Goal: Task Accomplishment & Management: Manage account settings

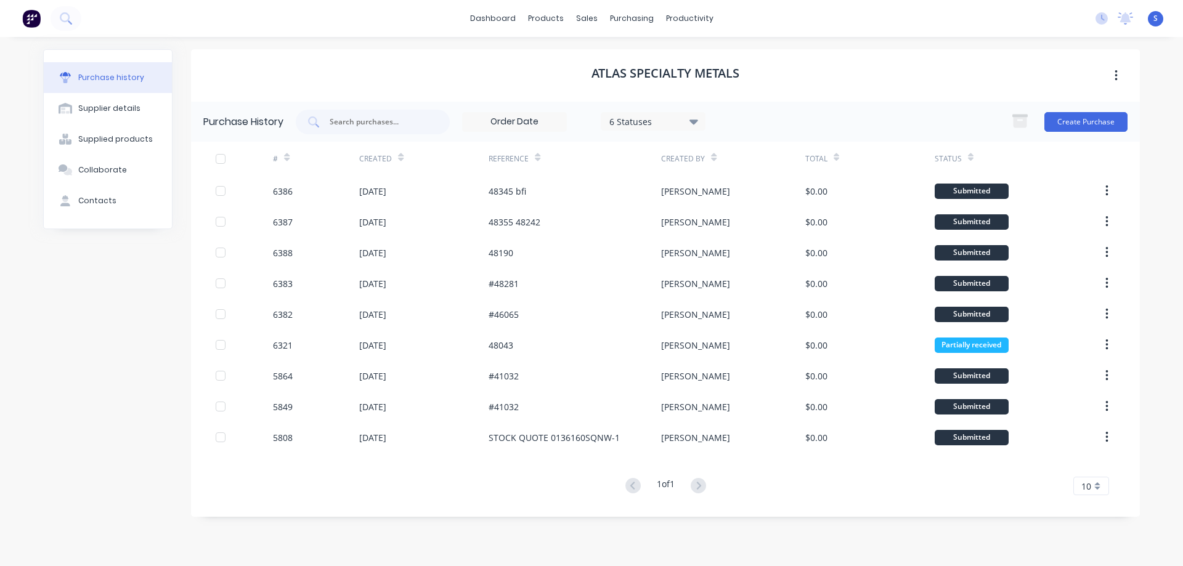
click at [509, 71] on div "Atlas Specialty Metals" at bounding box center [665, 75] width 949 height 52
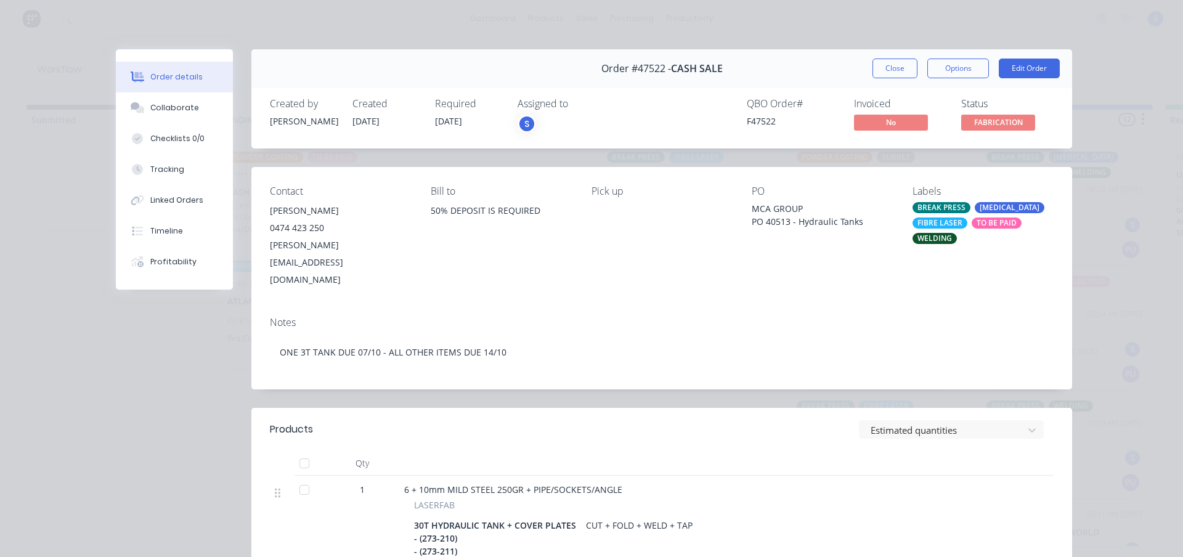
click at [907, 68] on button "Close" at bounding box center [895, 69] width 45 height 20
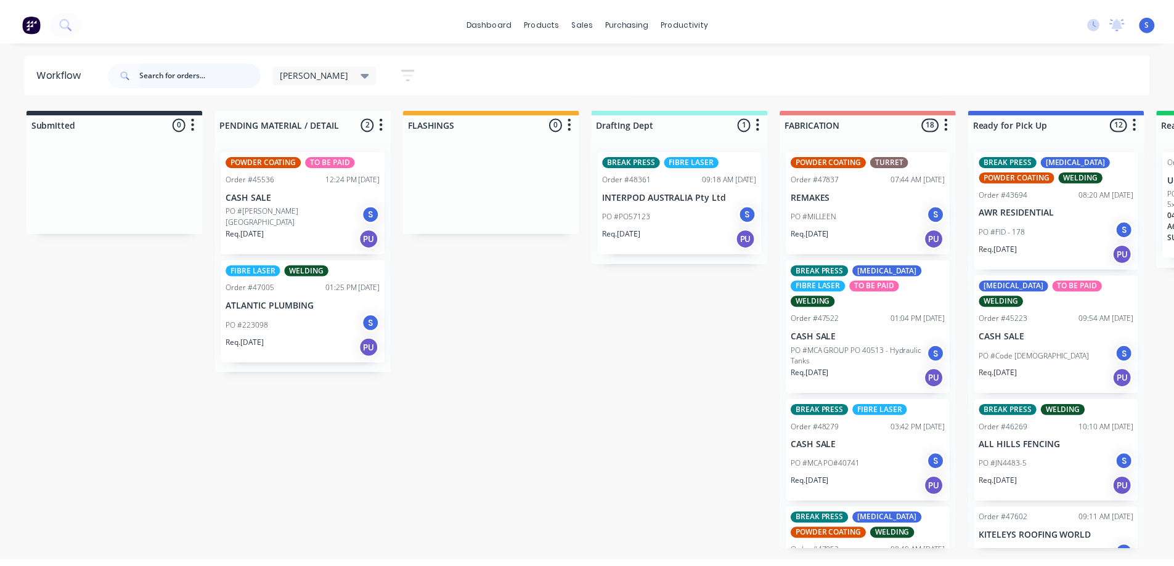
scroll to position [913, 0]
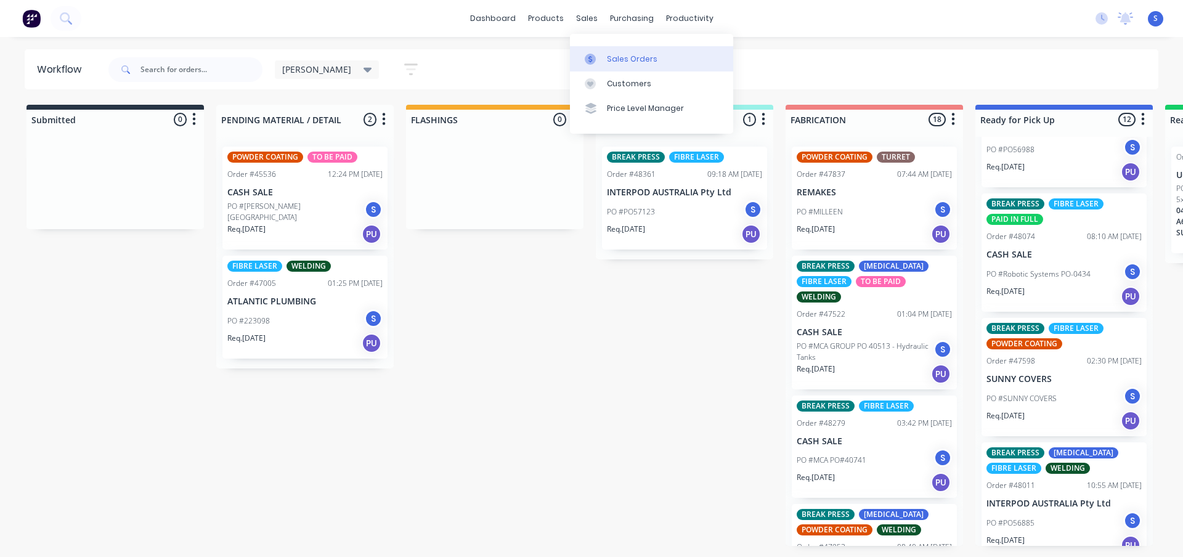
click at [610, 61] on div "Sales Orders" at bounding box center [632, 59] width 51 height 11
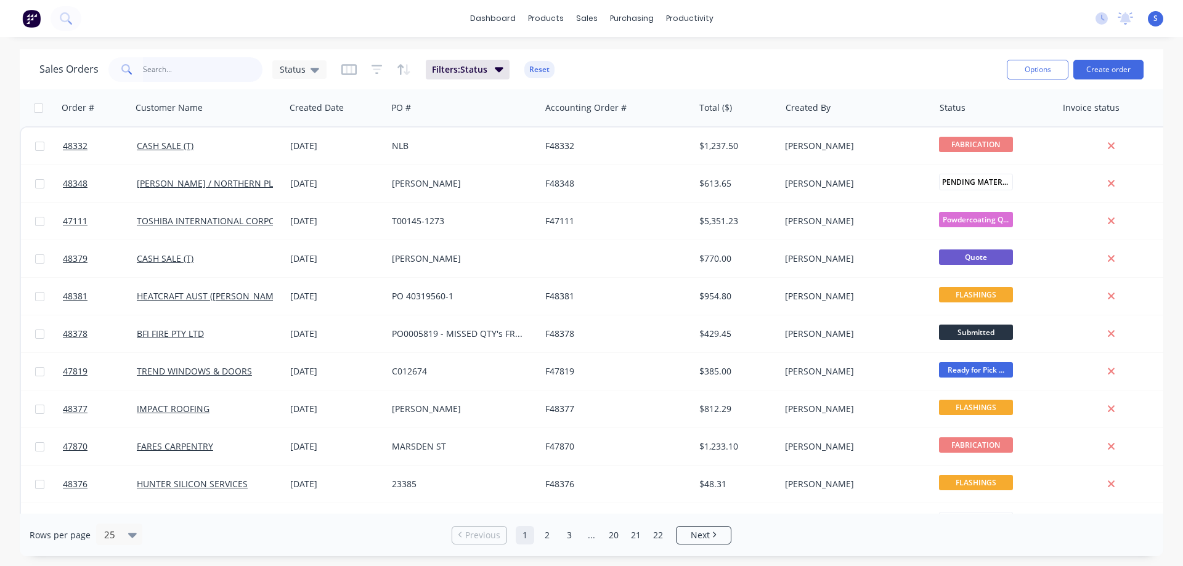
click at [208, 70] on input "text" at bounding box center [203, 69] width 120 height 25
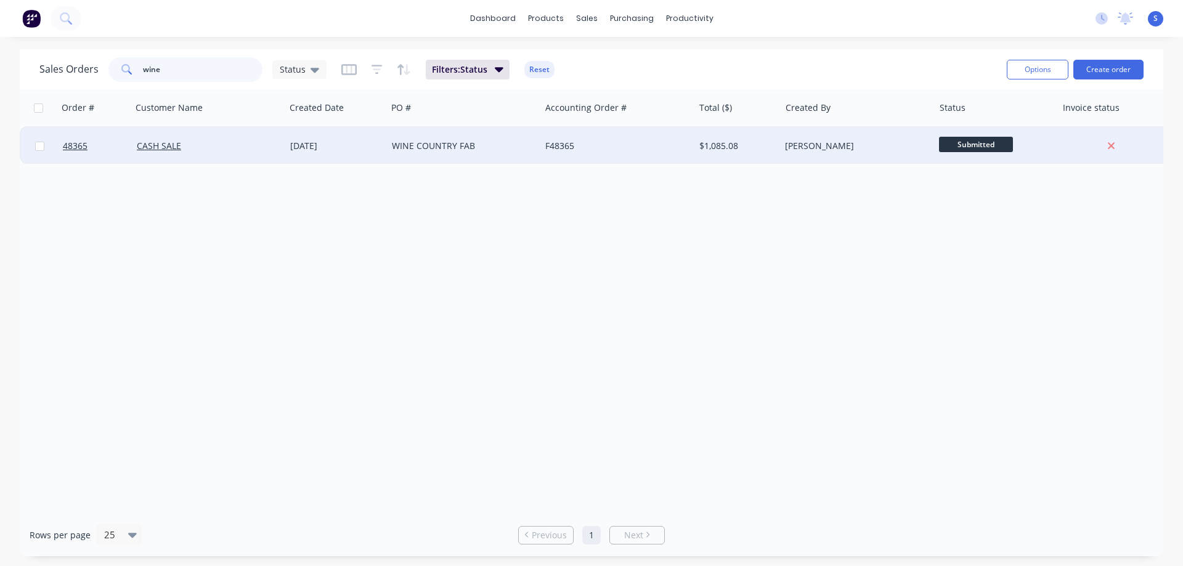
type input "wine"
click at [205, 151] on div "CASH SALE" at bounding box center [205, 146] width 137 height 12
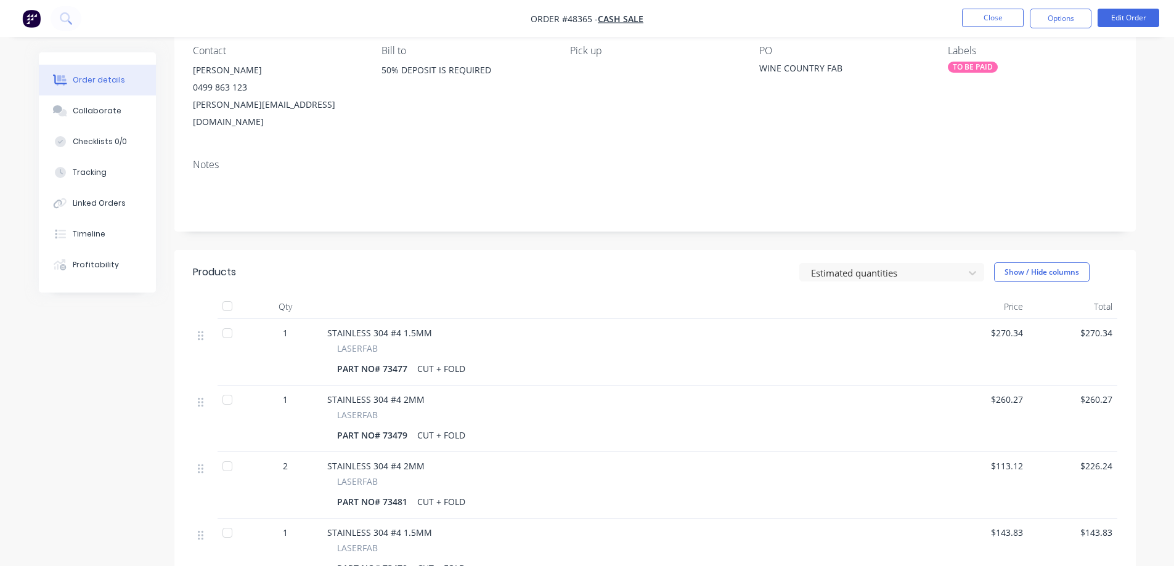
scroll to position [247, 0]
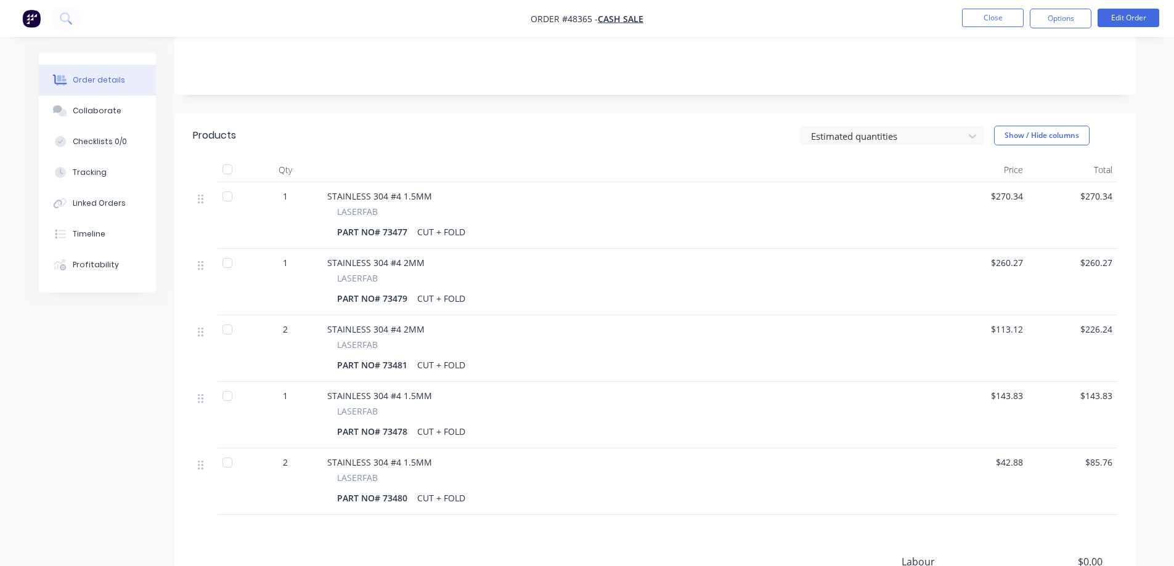
click at [379, 223] on div "PART NO# 73477" at bounding box center [374, 232] width 75 height 18
click at [374, 223] on div "PART NO# 73477" at bounding box center [374, 232] width 75 height 18
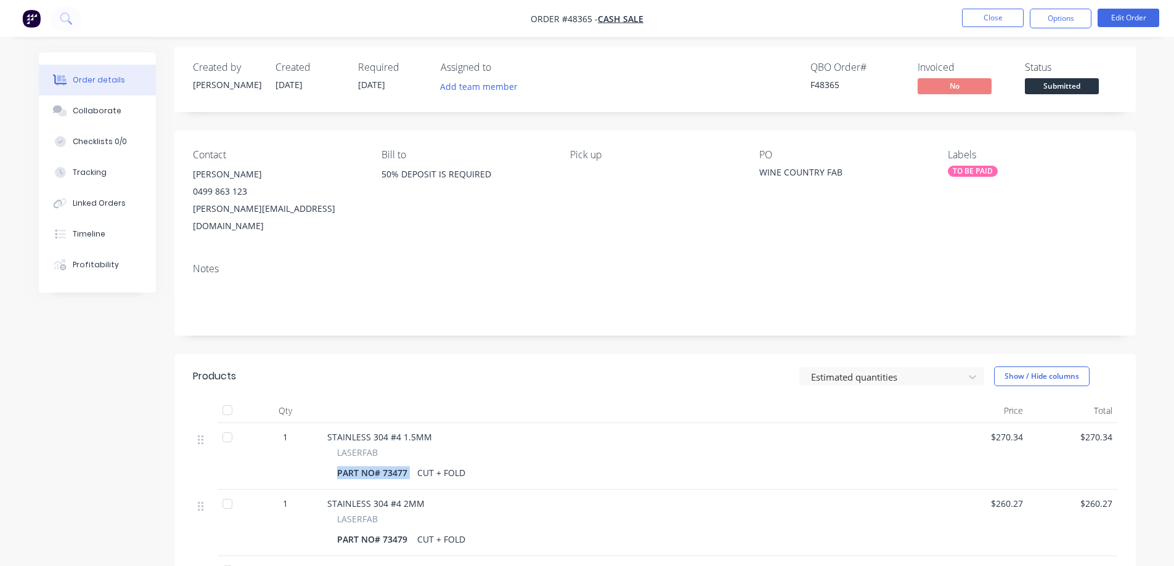
scroll to position [0, 0]
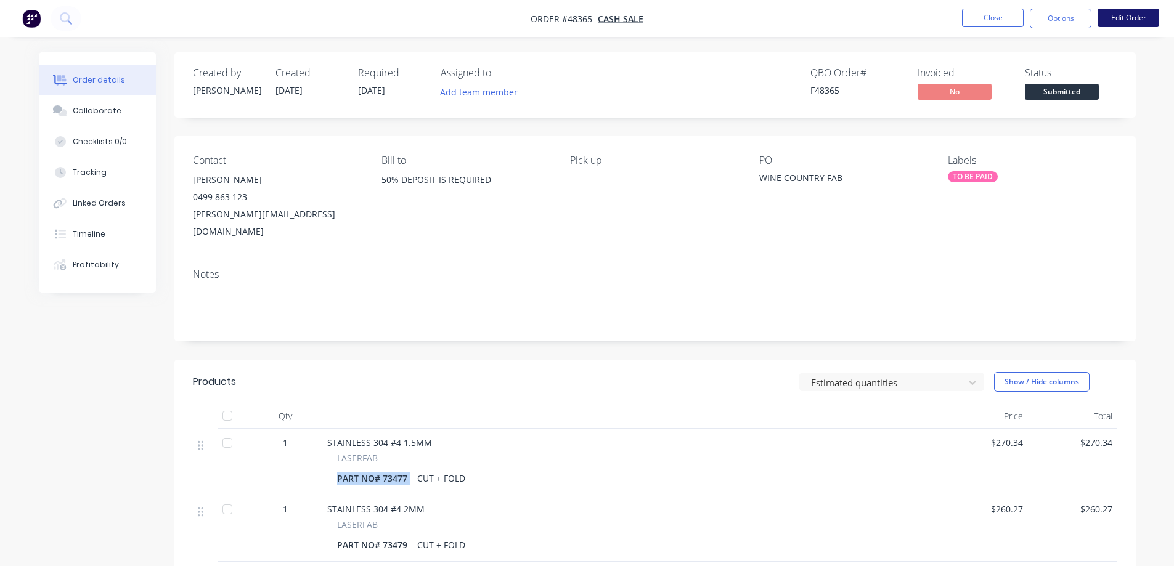
click at [1141, 20] on button "Edit Order" at bounding box center [1129, 18] width 62 height 18
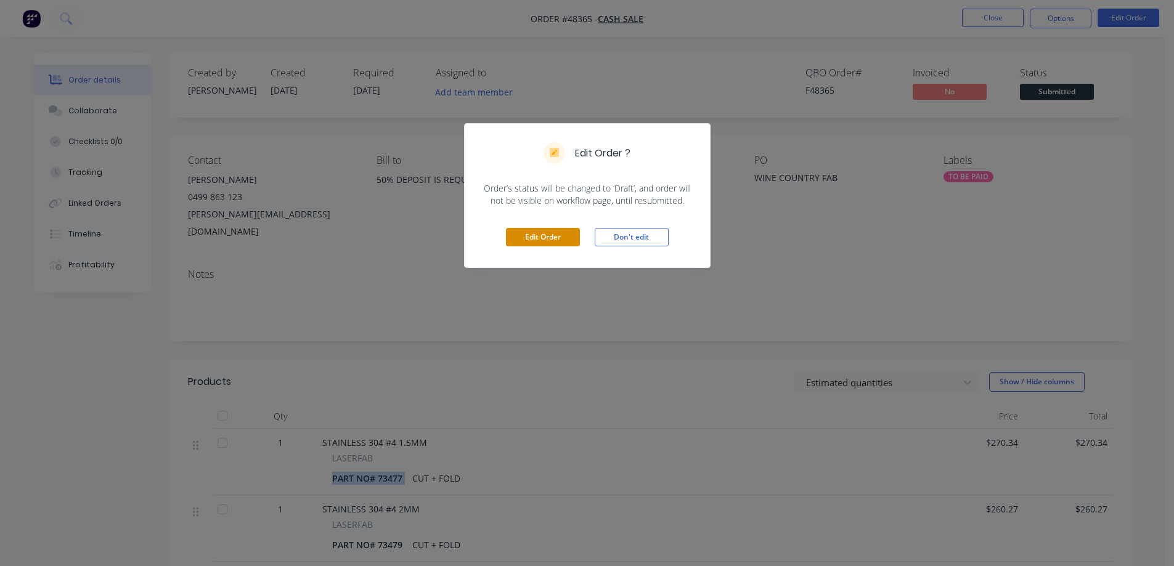
click at [546, 231] on button "Edit Order" at bounding box center [543, 237] width 74 height 18
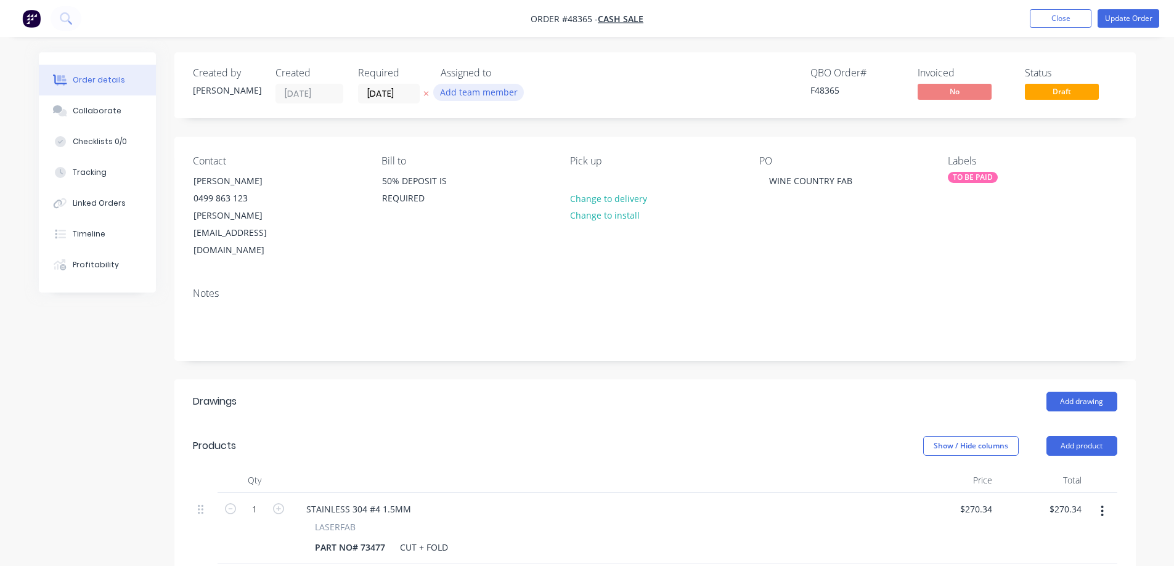
click at [499, 90] on button "Add team member" at bounding box center [478, 92] width 91 height 17
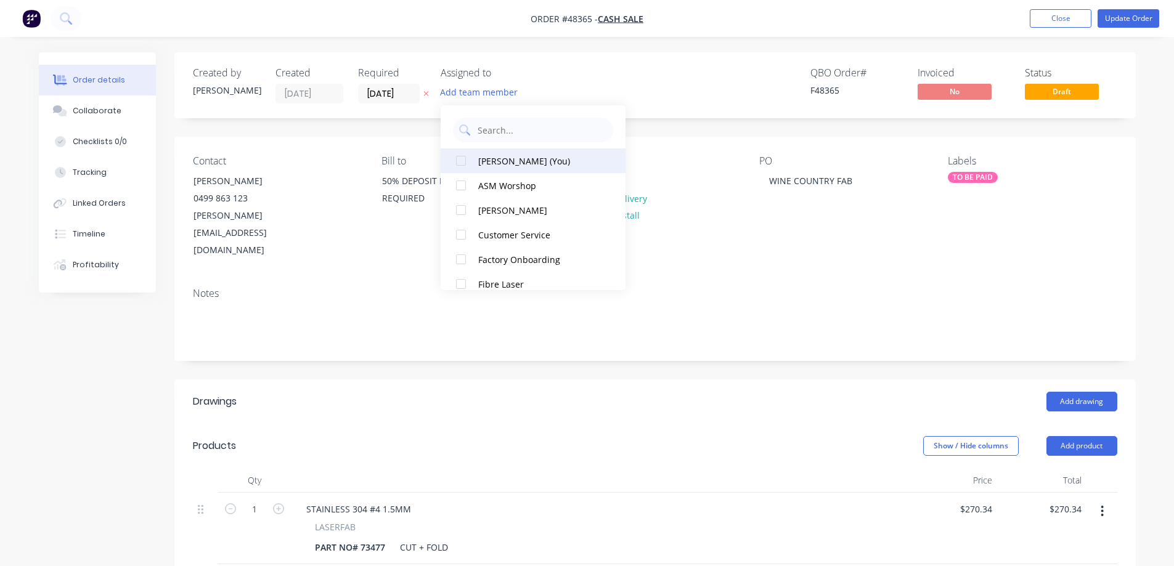
click at [489, 164] on div "[PERSON_NAME] (You)" at bounding box center [539, 161] width 123 height 13
click at [363, 539] on div "PART NO# 73477" at bounding box center [350, 548] width 80 height 18
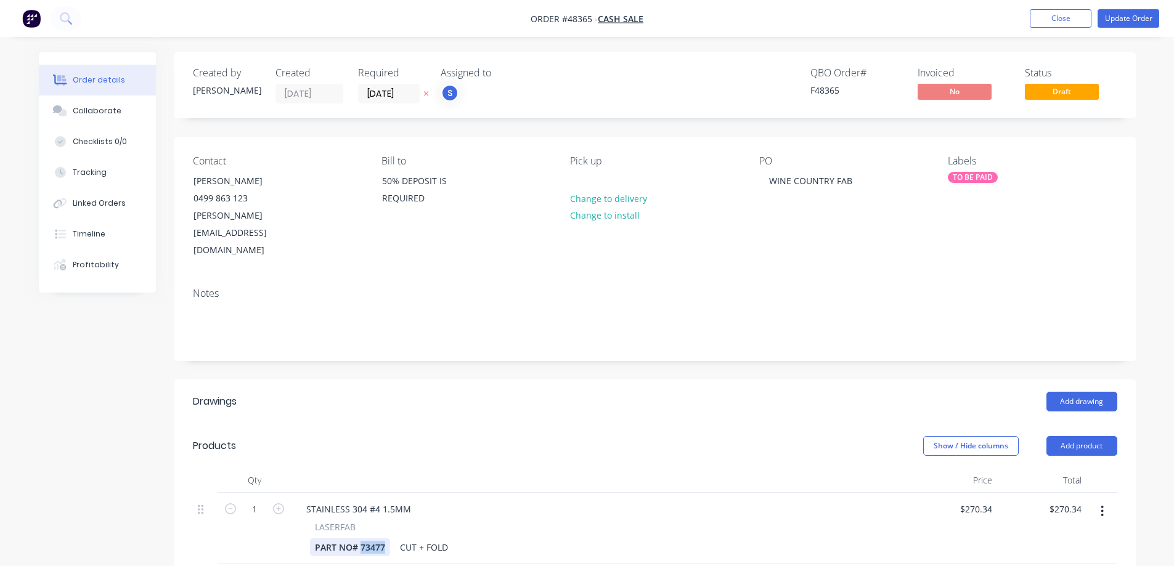
click at [363, 539] on div "PART NO# 73477" at bounding box center [350, 548] width 80 height 18
paste div
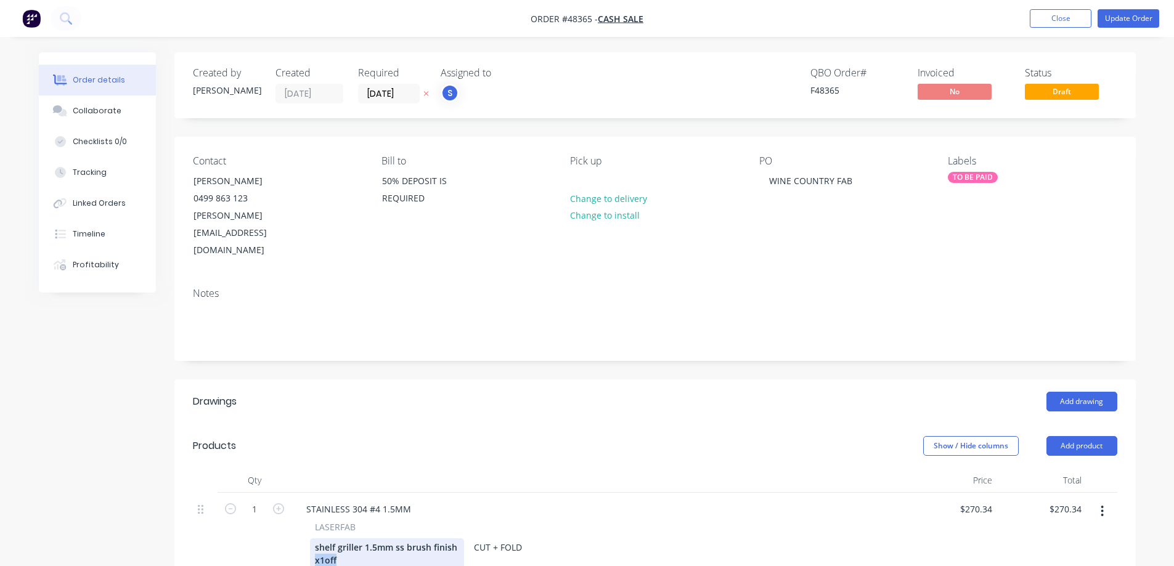
drag, startPoint x: 348, startPoint y: 528, endPoint x: 295, endPoint y: 531, distance: 53.1
click at [295, 531] on div "STAINLESS 304 #4 1.5MM LASERFAB shelf griller 1.5mm ss brush finish x1off CUT +…" at bounding box center [600, 535] width 616 height 84
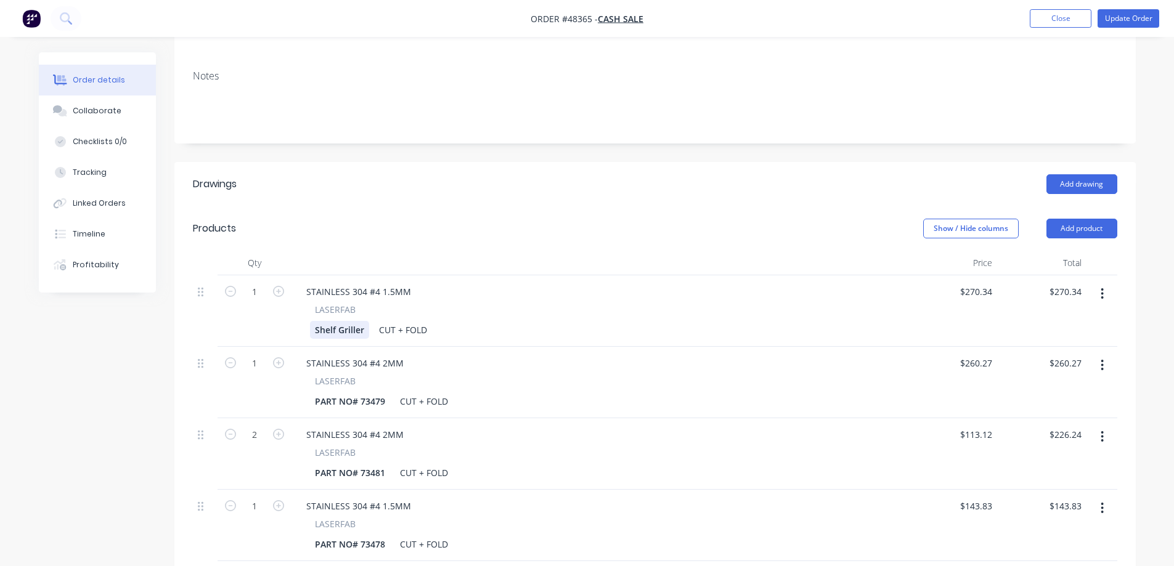
scroll to position [247, 0]
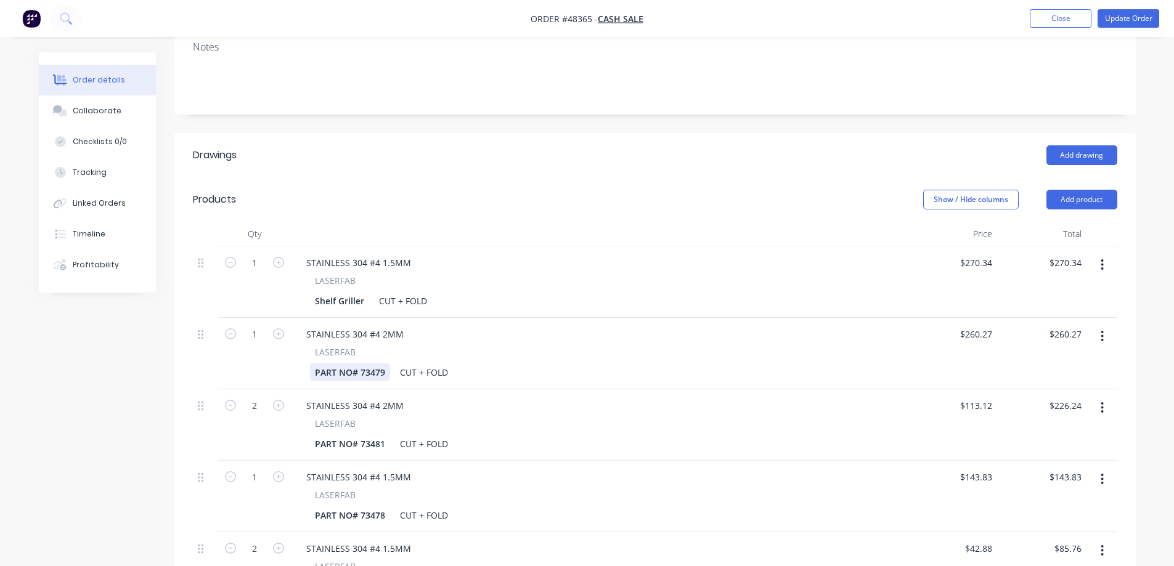
click at [354, 364] on div "PART NO# 73479" at bounding box center [350, 373] width 80 height 18
paste div
click at [122, 374] on div "Created by [PERSON_NAME] Created [DATE] Required [DATE] Assigned to S QBO Order…" at bounding box center [587, 368] width 1097 height 1125
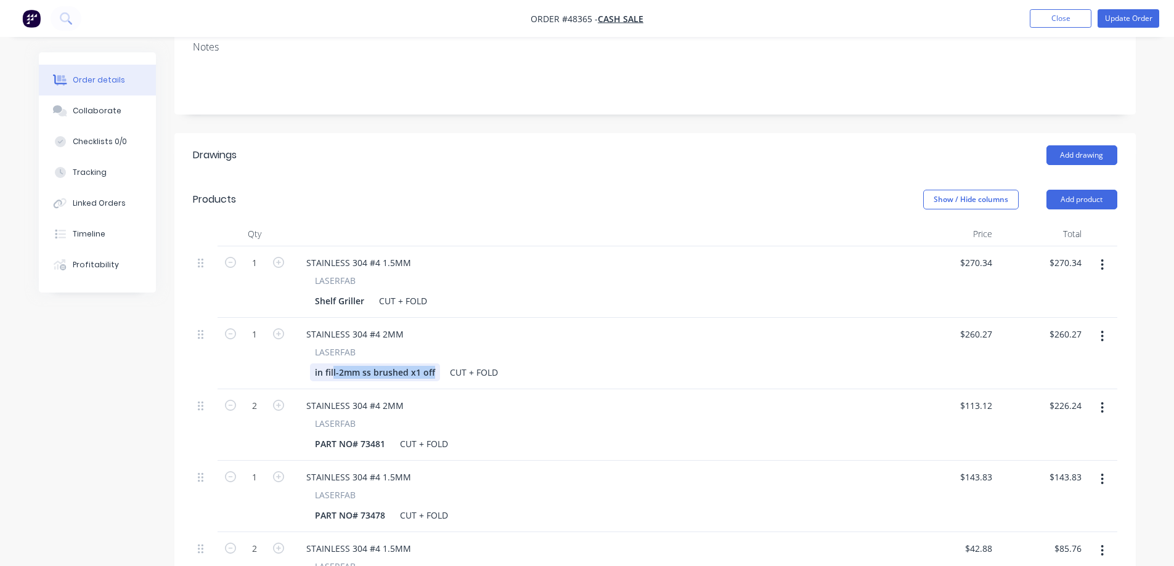
drag, startPoint x: 333, startPoint y: 337, endPoint x: 610, endPoint y: 375, distance: 279.4
click at [610, 375] on div "1 STAINLESS 304 #4 1.5MM LASERFAB Shelf Griller CUT + FOLD $270.34 $270.34 $270…" at bounding box center [655, 425] width 925 height 357
click at [70, 340] on div "Created by [PERSON_NAME] Created [DATE] Required [DATE] Assigned to S QBO Order…" at bounding box center [587, 368] width 1097 height 1125
click at [326, 435] on div "PART NO# 73481" at bounding box center [350, 444] width 80 height 18
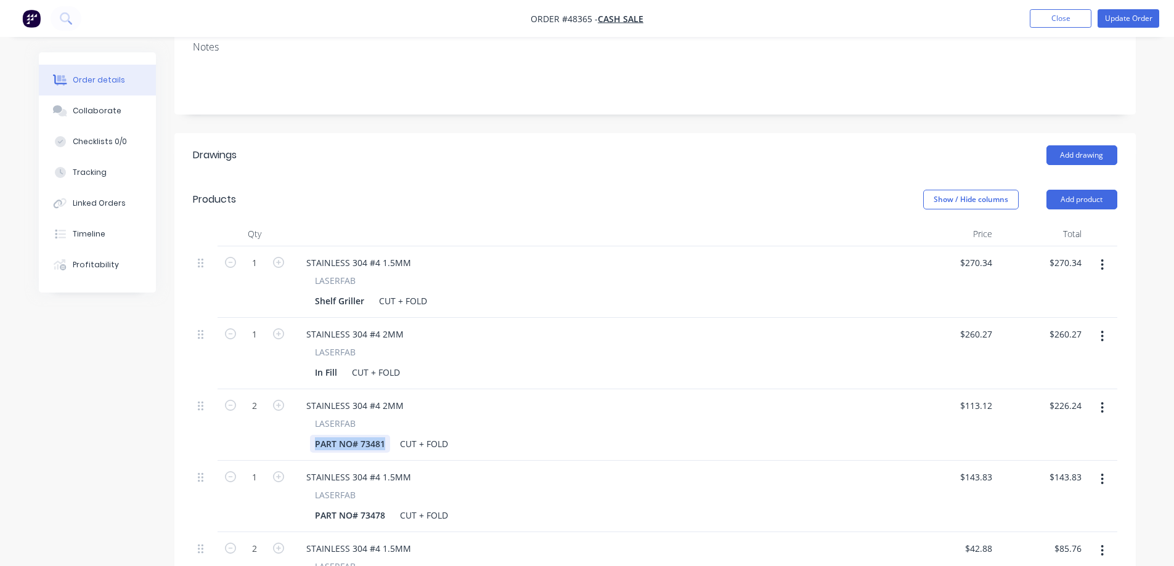
click at [326, 435] on div "PART NO# 73481" at bounding box center [350, 444] width 80 height 18
paste div
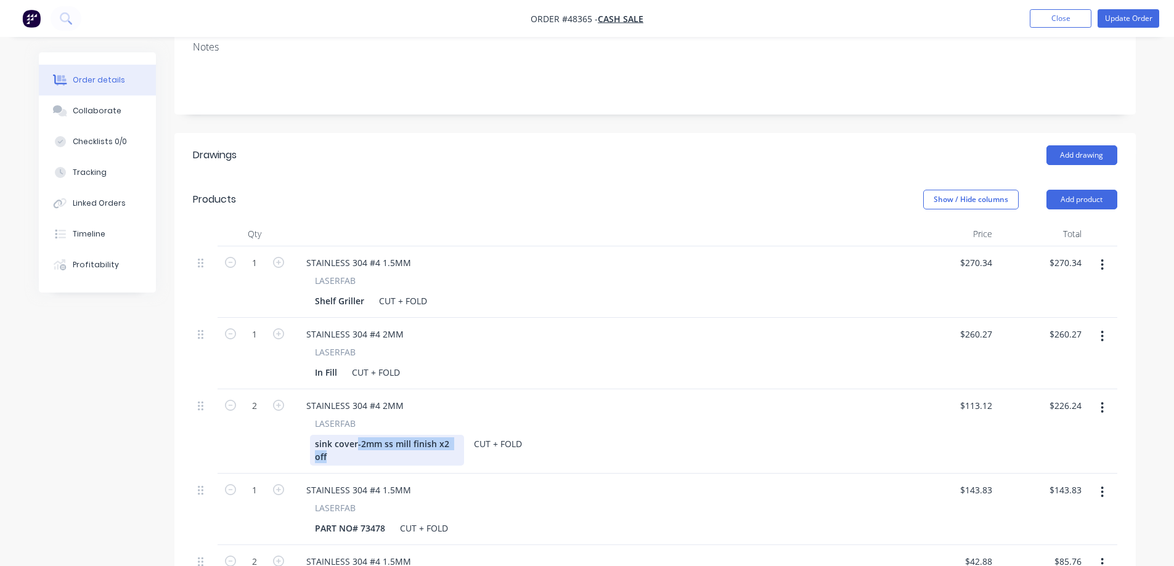
drag, startPoint x: 332, startPoint y: 423, endPoint x: 356, endPoint y: 411, distance: 26.5
click at [356, 435] on div "sink cover-2mm ss mill finish x2 off" at bounding box center [387, 450] width 154 height 31
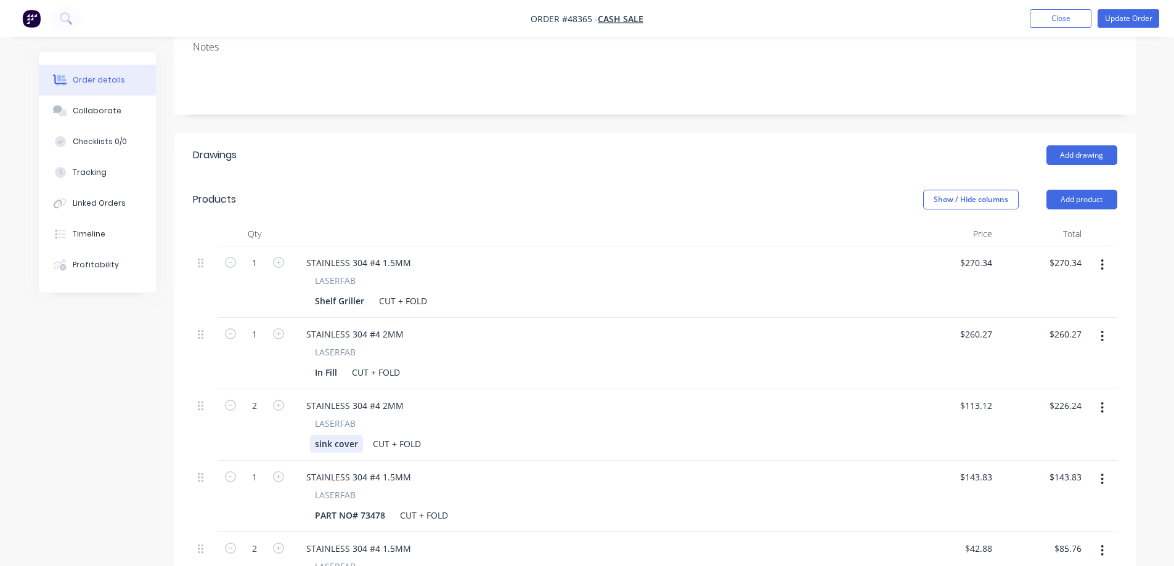
click at [338, 435] on div "sink cover" at bounding box center [336, 444] width 53 height 18
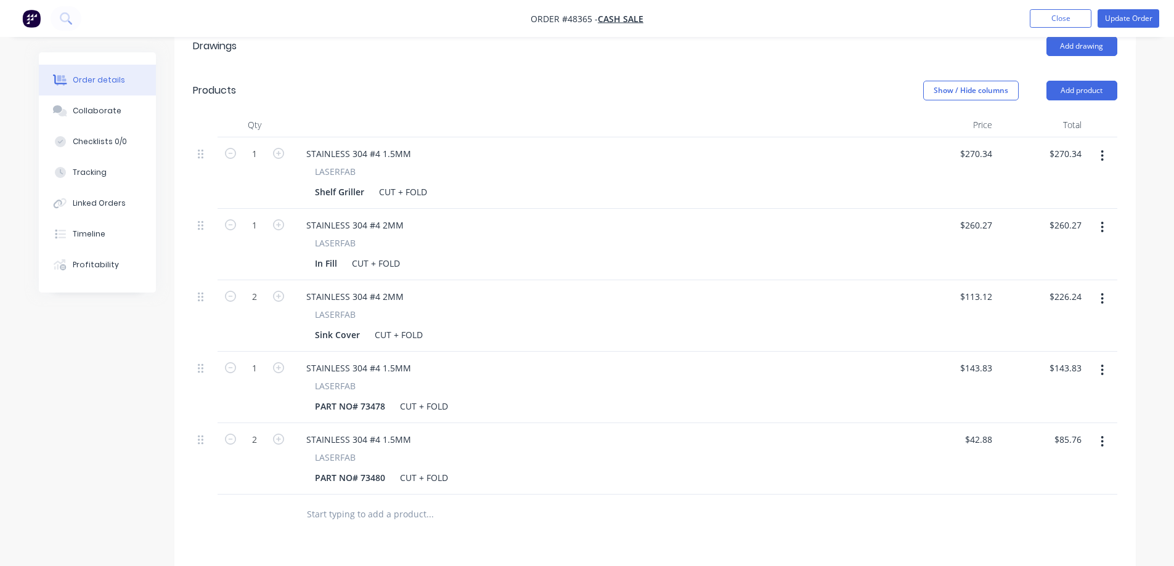
scroll to position [370, 0]
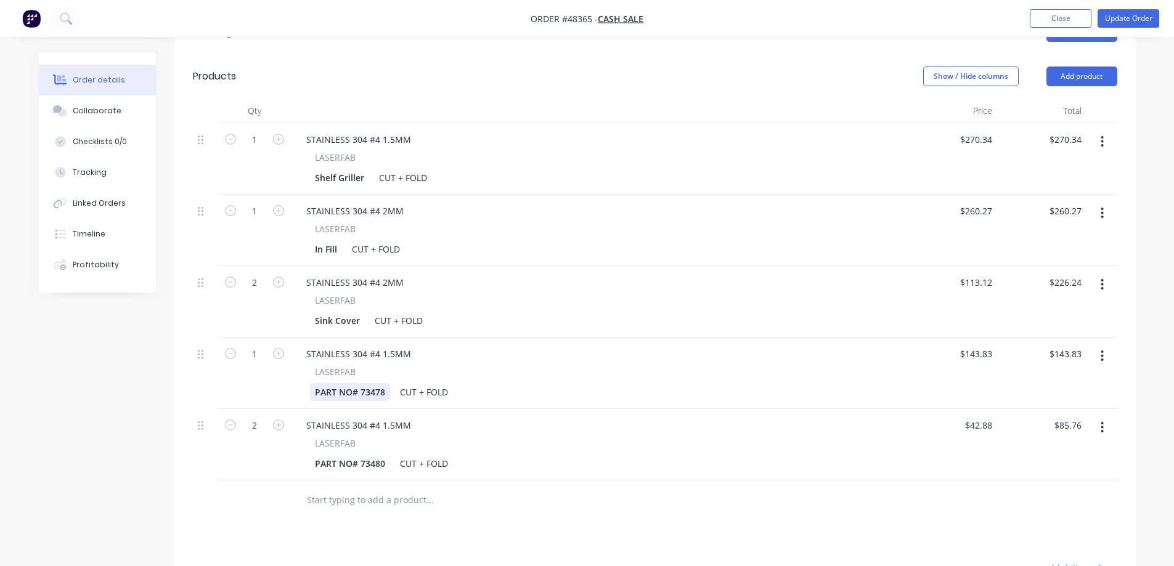
click at [323, 383] on div "PART NO# 73478" at bounding box center [350, 392] width 80 height 18
paste div
drag, startPoint x: 376, startPoint y: 359, endPoint x: 518, endPoint y: 375, distance: 143.3
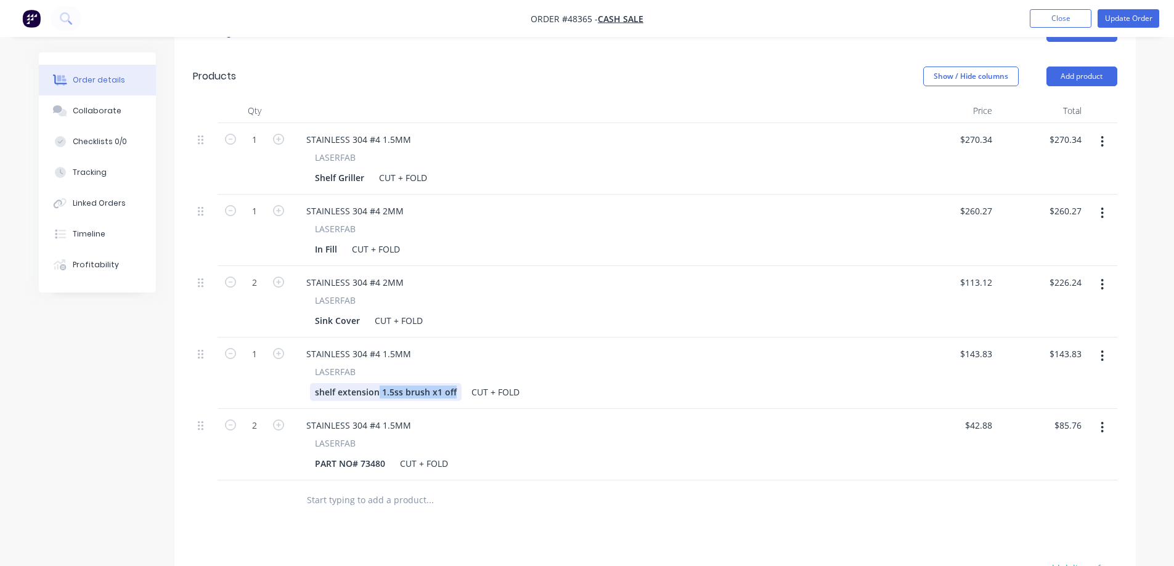
click at [518, 375] on div "1 STAINLESS 304 #4 1.5MM LASERFAB Shelf Griller CUT + FOLD $270.34 $270.34 $270…" at bounding box center [655, 301] width 925 height 357
click at [343, 383] on div "shelf extension" at bounding box center [347, 392] width 75 height 18
click at [350, 455] on div "PART NO# 73480" at bounding box center [350, 464] width 80 height 18
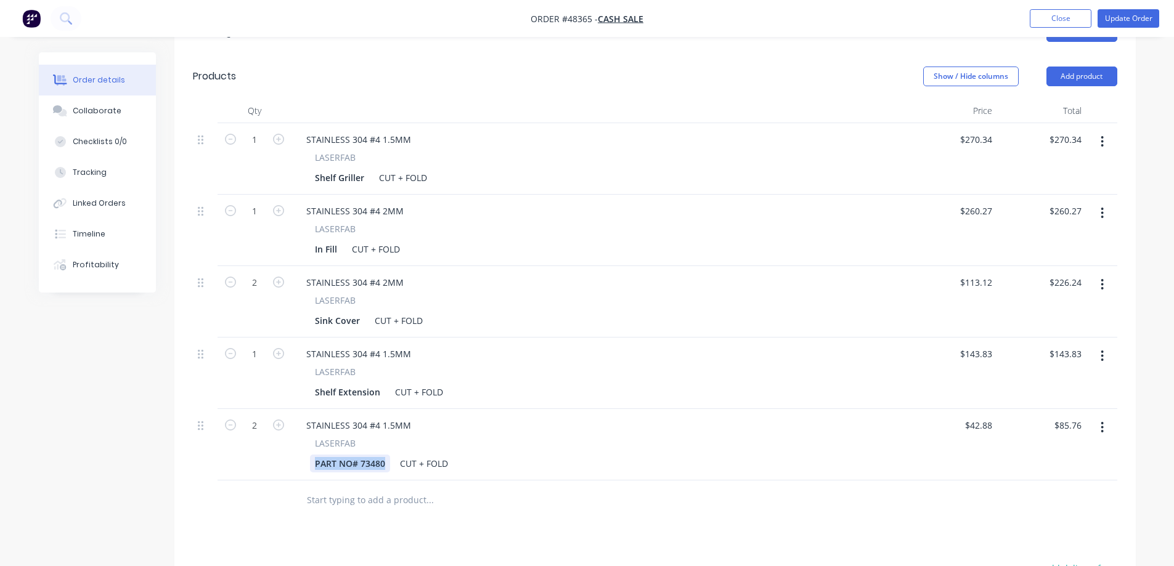
paste div
drag, startPoint x: 351, startPoint y: 435, endPoint x: 368, endPoint y: 431, distance: 17.0
click at [368, 455] on div "ex shelf ends 1.5mm ss brushed x2 off" at bounding box center [387, 470] width 154 height 31
click at [71, 439] on div "Created by [PERSON_NAME] Created [DATE] Required [DATE] Assigned to S QBO Order…" at bounding box center [587, 245] width 1097 height 1125
drag, startPoint x: 391, startPoint y: 288, endPoint x: 505, endPoint y: 296, distance: 114.3
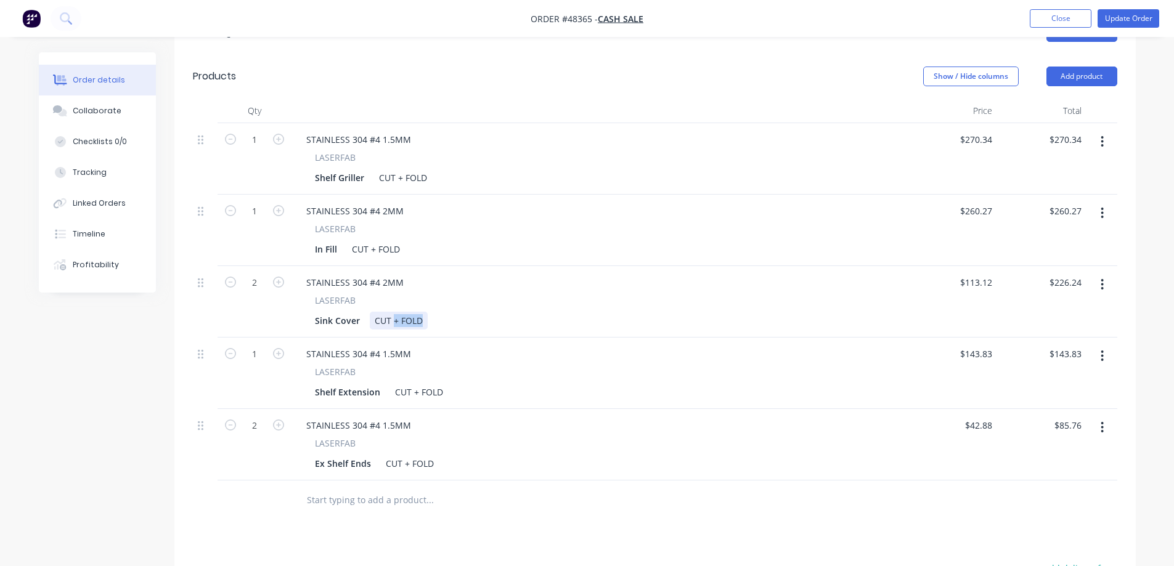
click at [505, 296] on div "STAINLESS 304 #4 2MM LASERFAB Sink Cover CUT + FOLD" at bounding box center [600, 301] width 616 height 71
click at [105, 412] on div "Created by [PERSON_NAME] Created [DATE] Required [DATE] Assigned to S QBO Order…" at bounding box center [587, 245] width 1097 height 1125
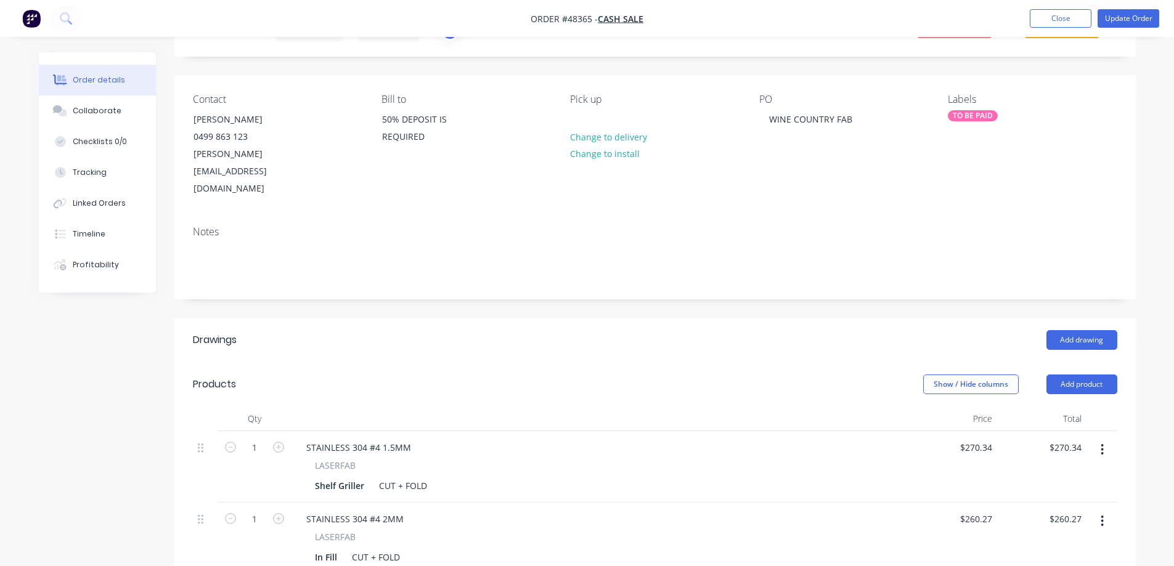
scroll to position [0, 0]
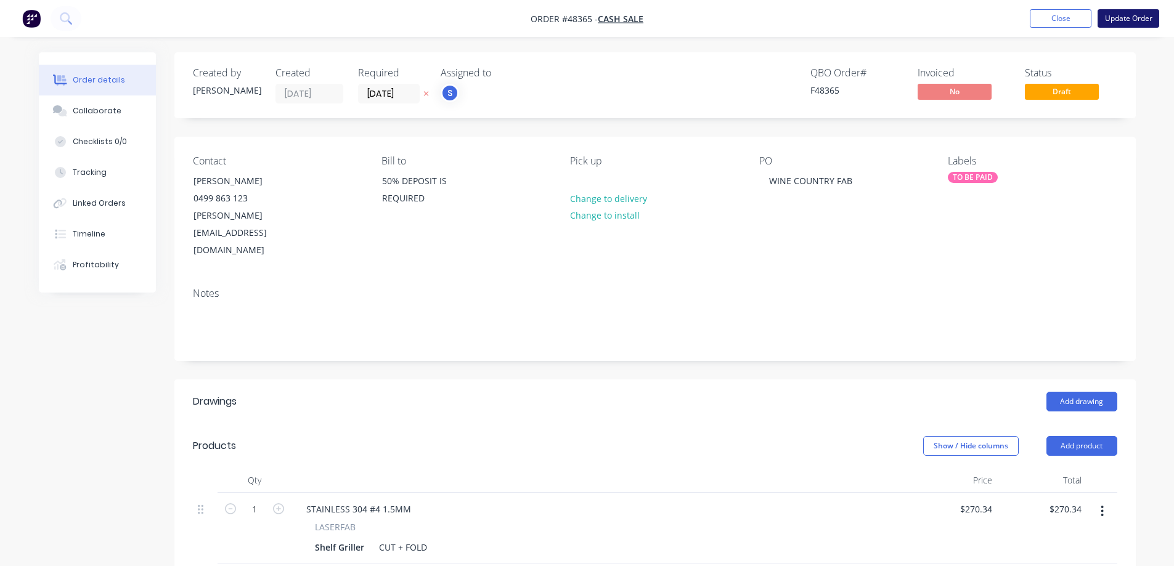
click at [1138, 15] on button "Update Order" at bounding box center [1129, 18] width 62 height 18
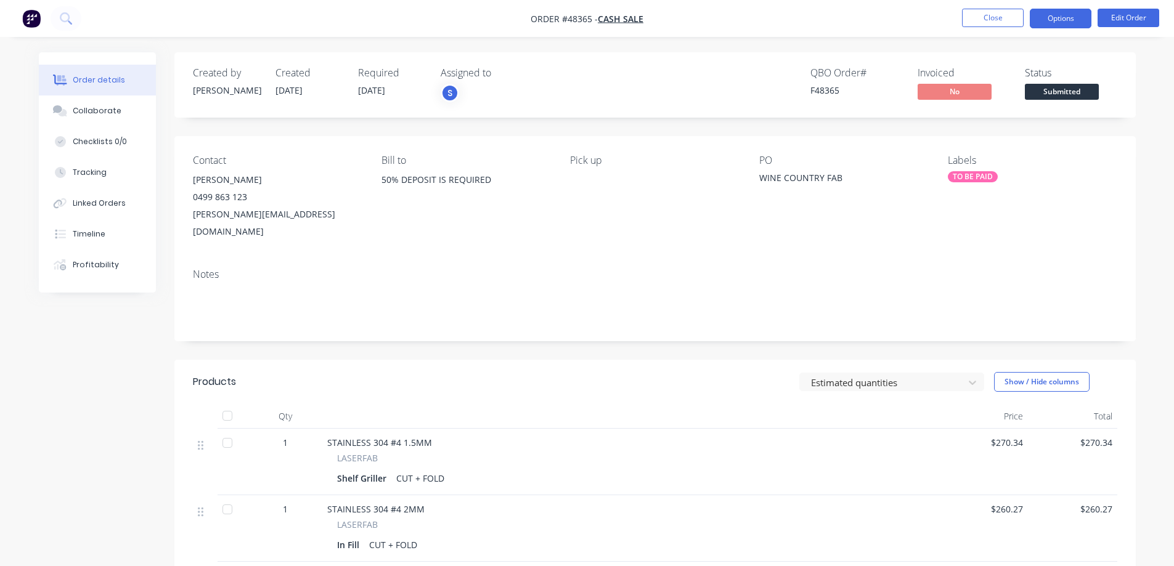
click at [1056, 18] on button "Options" at bounding box center [1061, 19] width 62 height 20
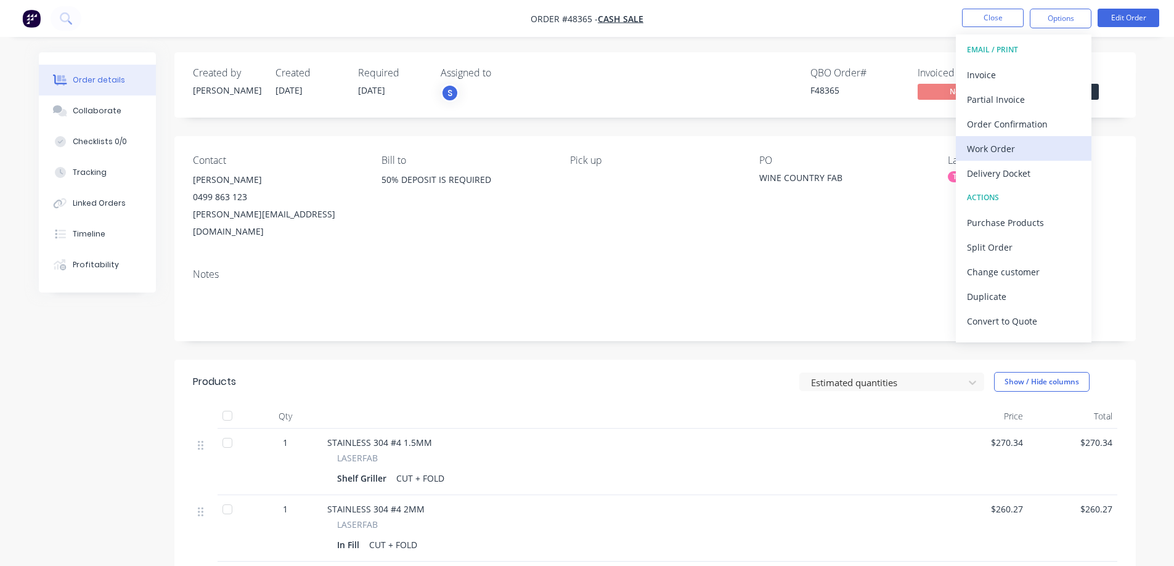
click at [1012, 148] on div "Work Order" at bounding box center [1023, 149] width 113 height 18
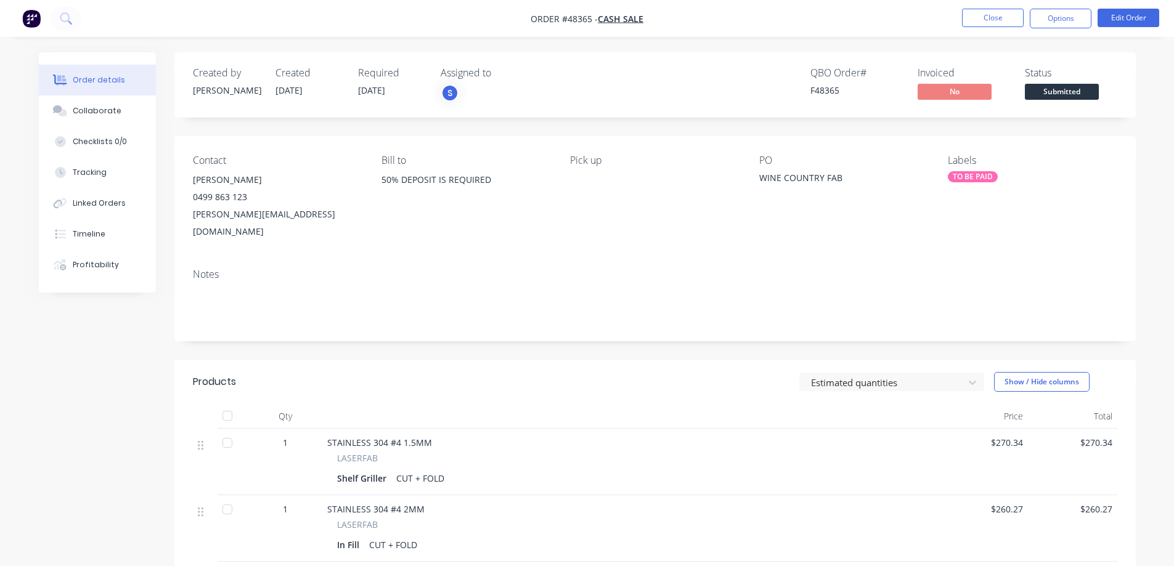
click at [1153, 127] on div "Order details Collaborate Checklists 0/0 Tracking Linked Orders Timeline Profit…" at bounding box center [587, 477] width 1174 height 954
click at [1130, 20] on button "Edit Order" at bounding box center [1129, 18] width 62 height 18
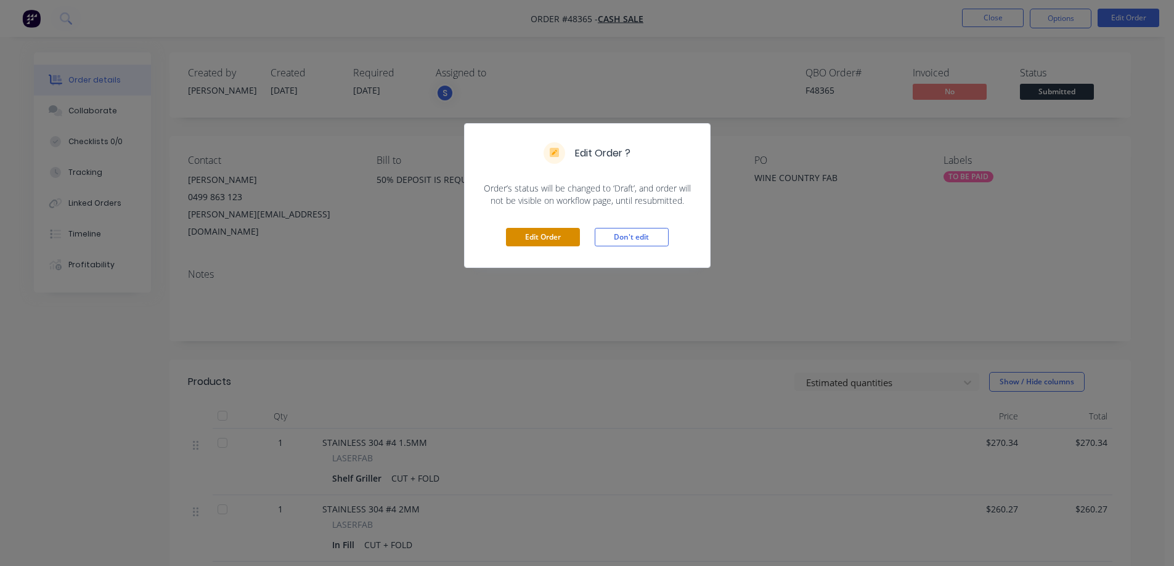
click at [529, 242] on button "Edit Order" at bounding box center [543, 237] width 74 height 18
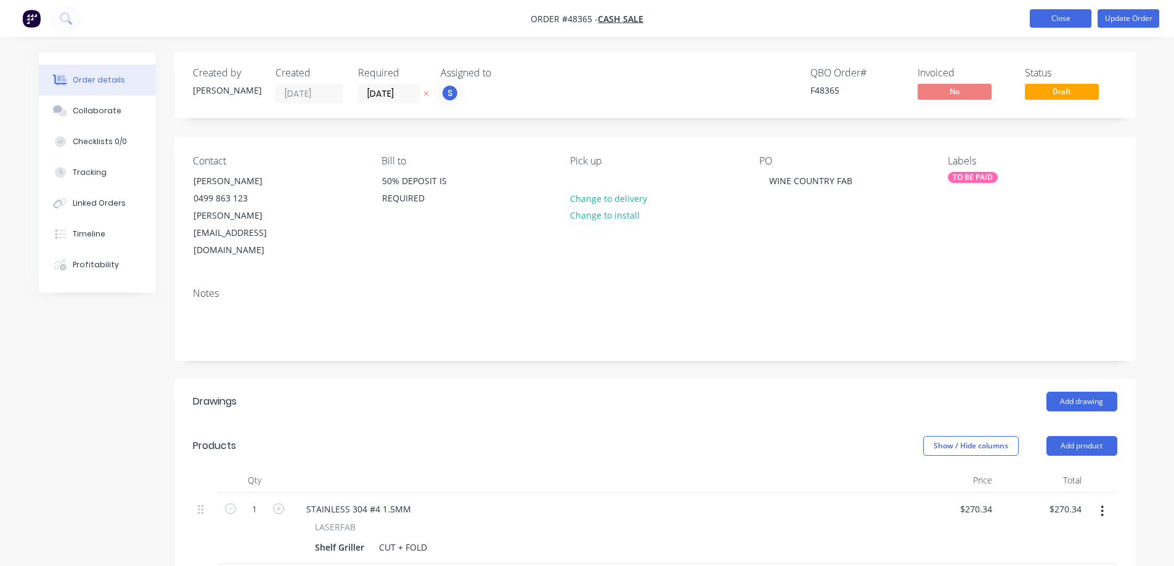
click at [1056, 23] on button "Close" at bounding box center [1061, 18] width 62 height 18
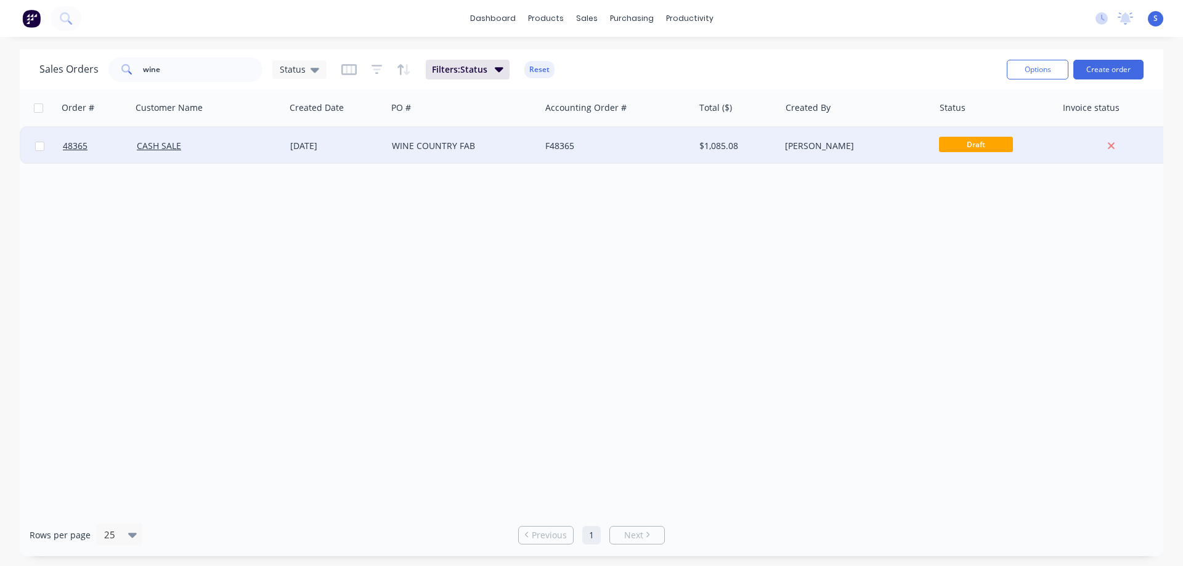
click at [566, 150] on div "F48365" at bounding box center [613, 146] width 137 height 12
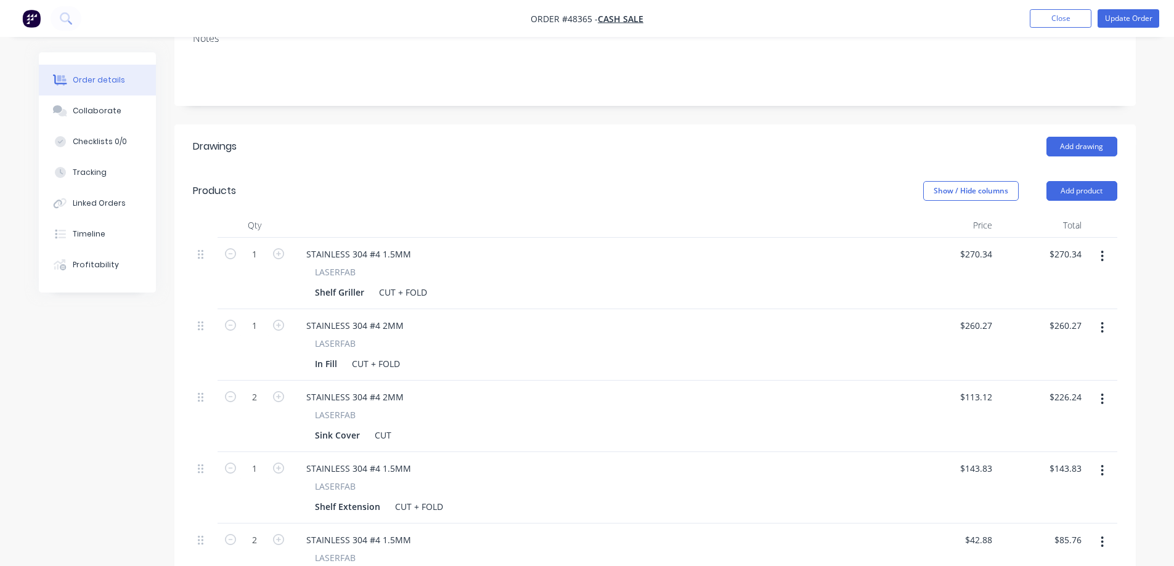
scroll to position [247, 0]
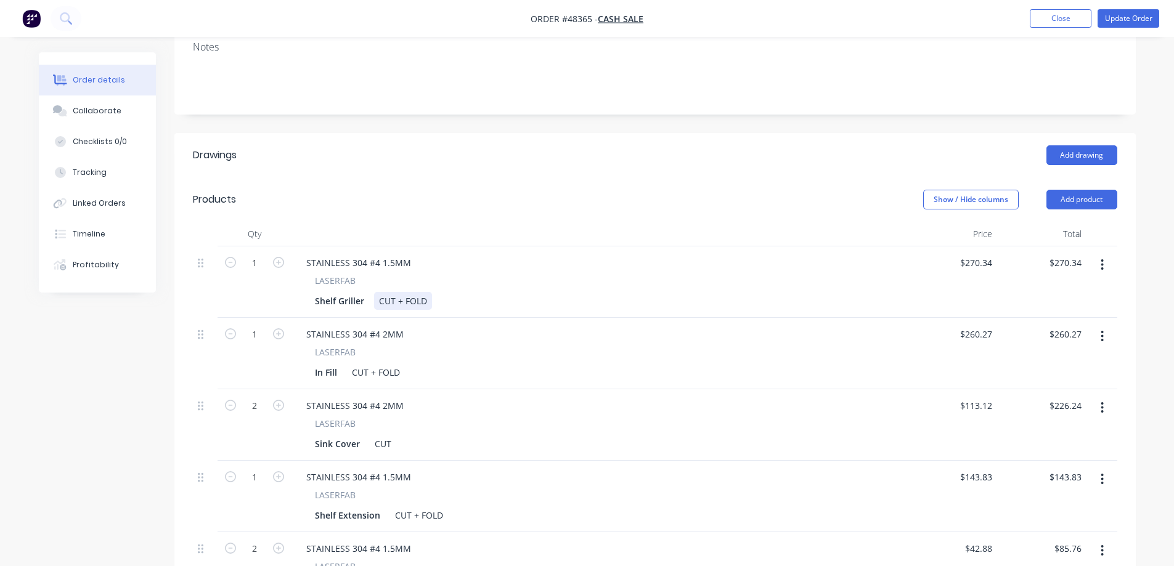
click at [381, 292] on div "CUT + FOLD" at bounding box center [403, 301] width 58 height 18
click at [351, 364] on div "CUT + FOLD" at bounding box center [376, 373] width 58 height 18
click at [376, 292] on div "CUT + FOLD" at bounding box center [403, 301] width 58 height 18
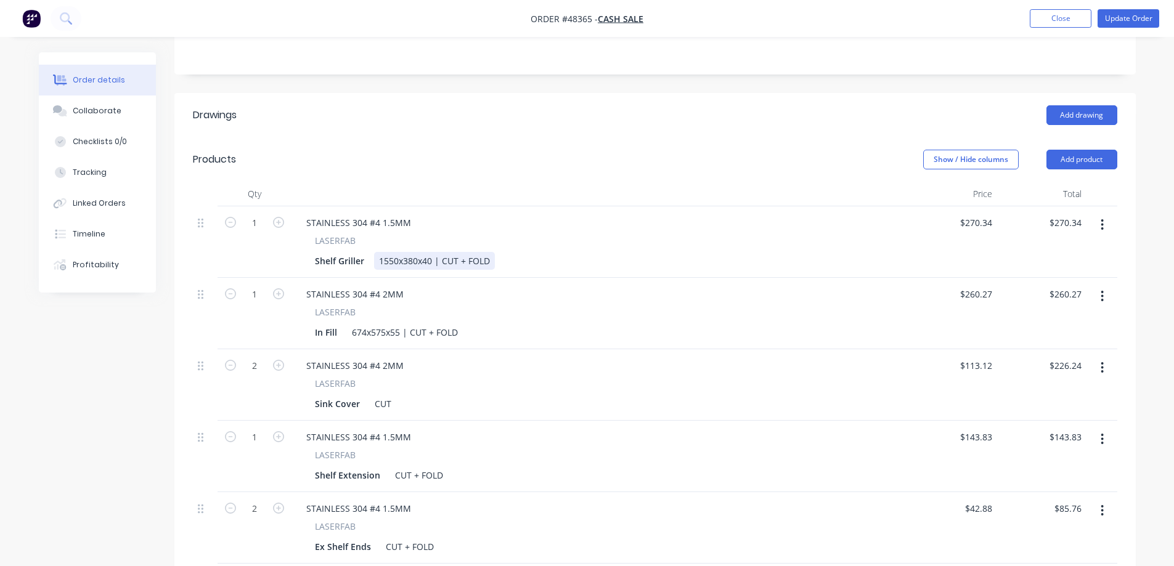
scroll to position [308, 0]
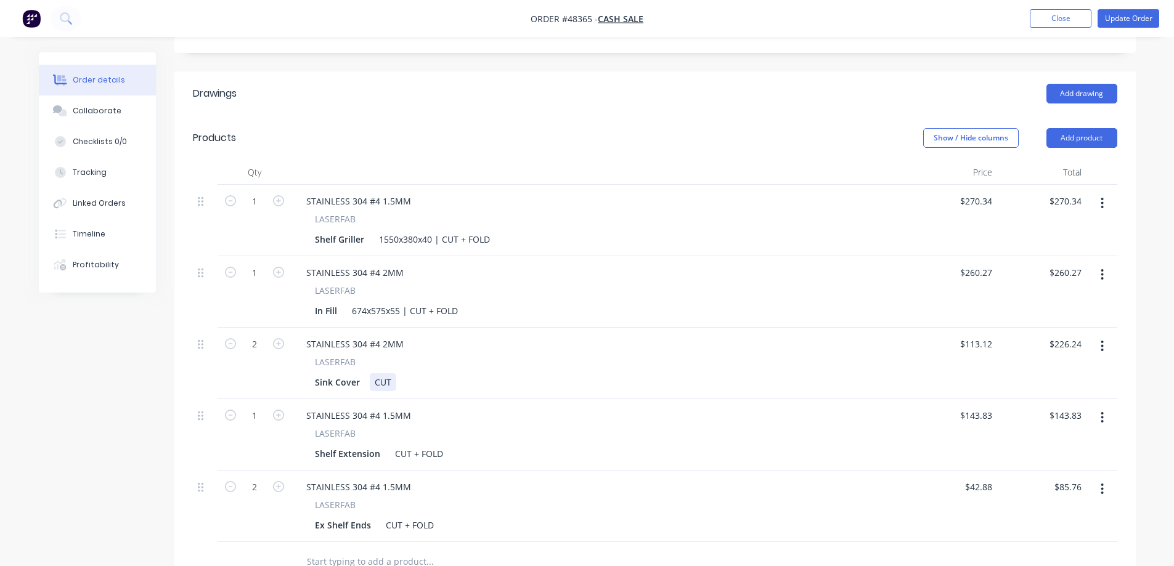
click at [372, 374] on div "CUT" at bounding box center [383, 383] width 27 height 18
click at [391, 445] on div "CUT + FOLD" at bounding box center [419, 454] width 58 height 18
click at [381, 517] on div "CUT + FOLD" at bounding box center [410, 526] width 58 height 18
click at [137, 522] on div "Created by [PERSON_NAME] Created [DATE] Required [DATE] Assigned to S QBO Order…" at bounding box center [587, 306] width 1097 height 1125
click at [426, 517] on div "150x37x15CUT + FOLD" at bounding box center [431, 526] width 101 height 18
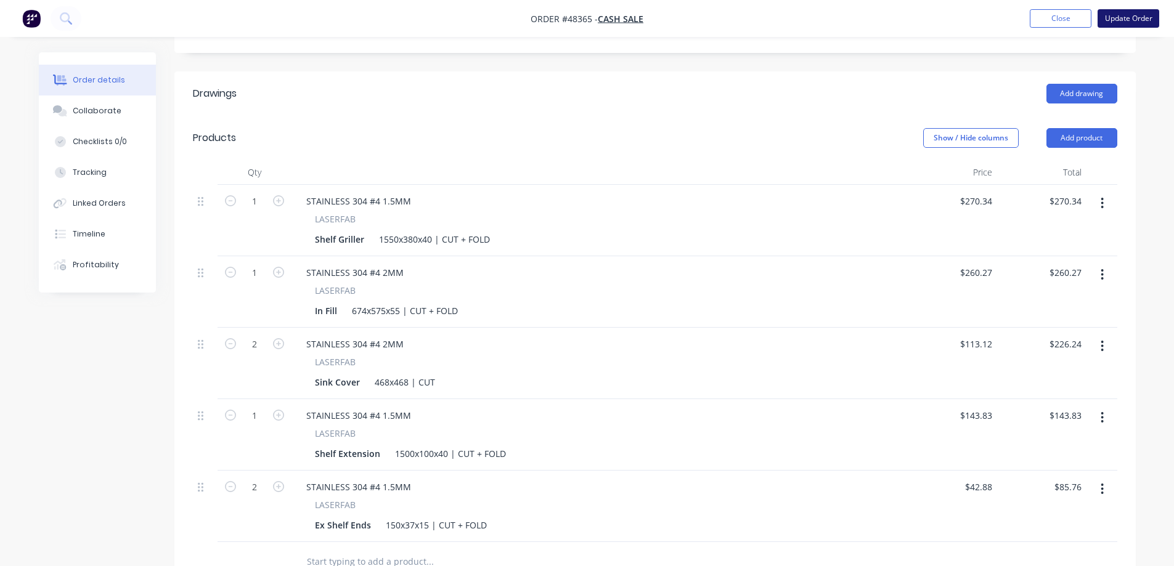
click at [1138, 11] on button "Update Order" at bounding box center [1129, 18] width 62 height 18
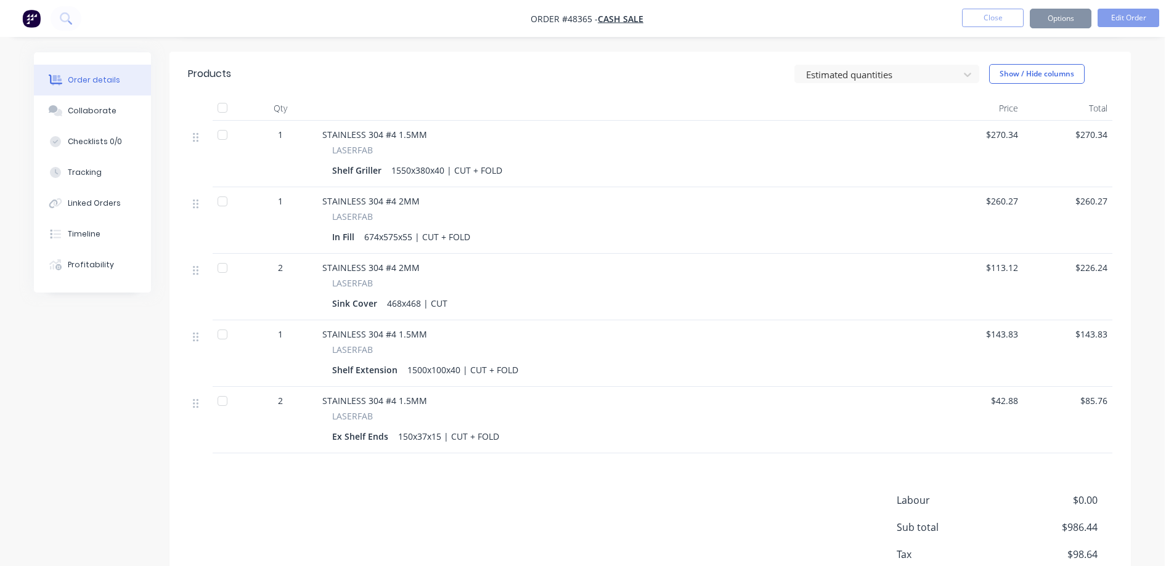
scroll to position [0, 0]
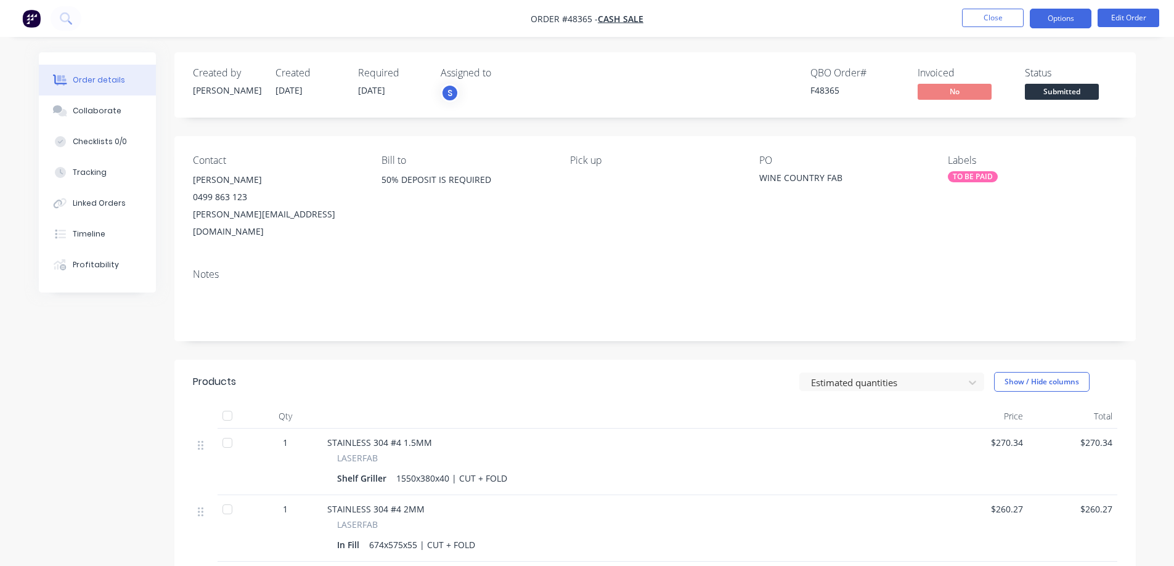
click at [1074, 15] on button "Options" at bounding box center [1061, 19] width 62 height 20
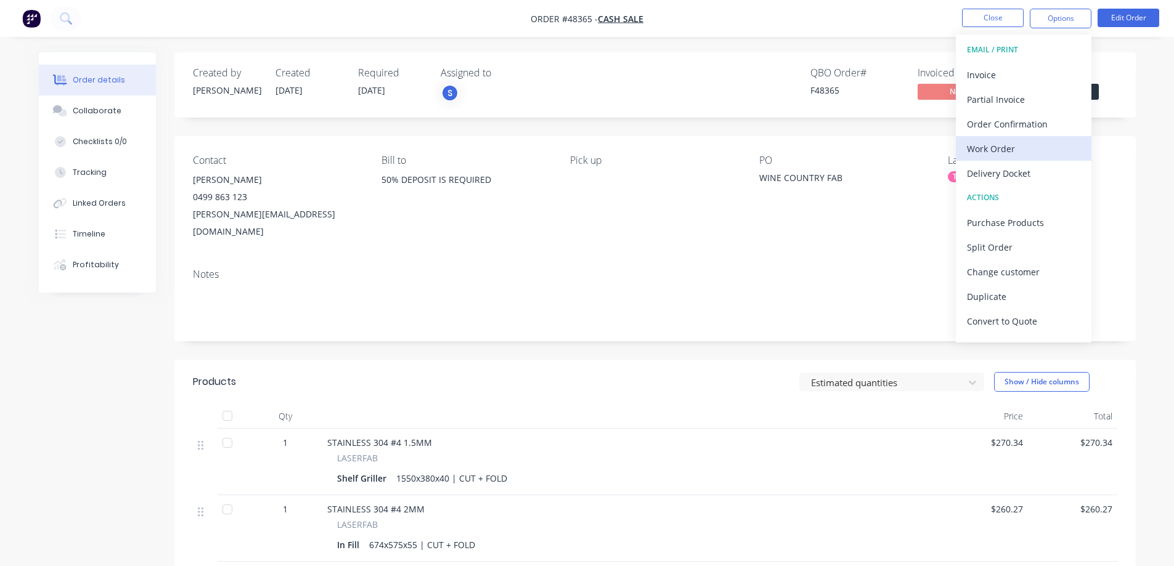
click at [994, 150] on div "Work Order" at bounding box center [1023, 149] width 113 height 18
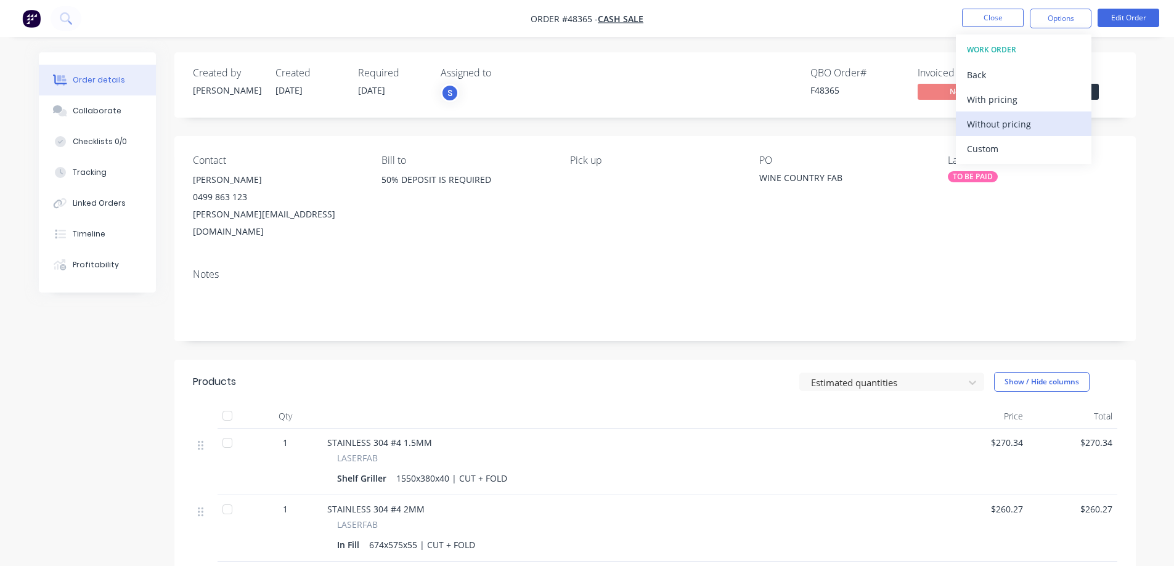
click at [1019, 128] on div "Without pricing" at bounding box center [1023, 124] width 113 height 18
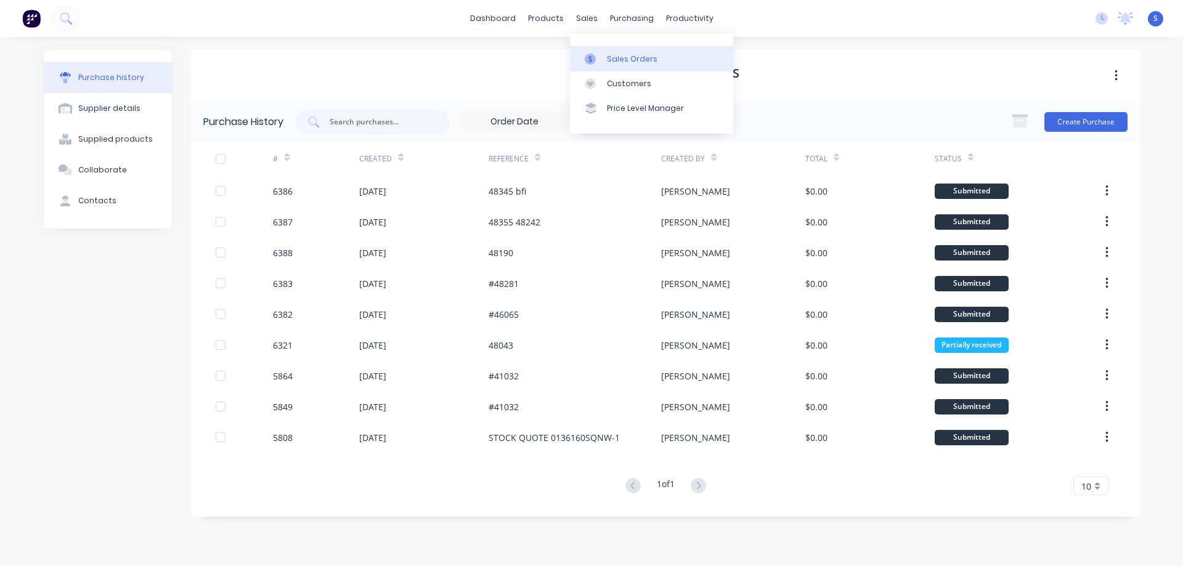
click at [623, 63] on div "Sales Orders" at bounding box center [632, 59] width 51 height 11
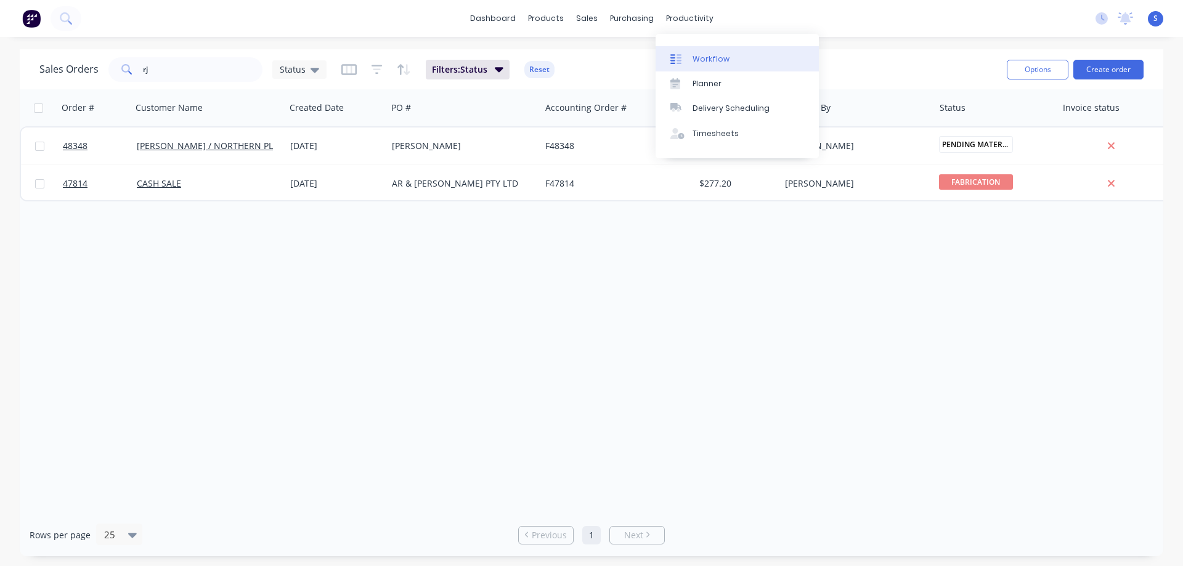
click at [719, 59] on div "Workflow" at bounding box center [711, 59] width 37 height 11
